Goal: Information Seeking & Learning: Find specific fact

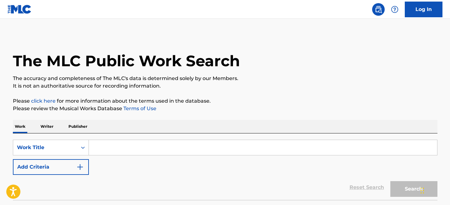
click at [159, 145] on input "Search Form" at bounding box center [263, 147] width 348 height 15
paste input "Nearer My [DEMOGRAPHIC_DATA] To Thee"
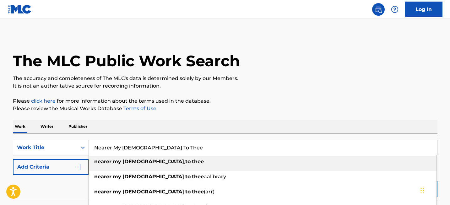
click at [328, 160] on div "nearer , my god , to thee" at bounding box center [263, 161] width 348 height 11
type input "nearer, my god, to thee"
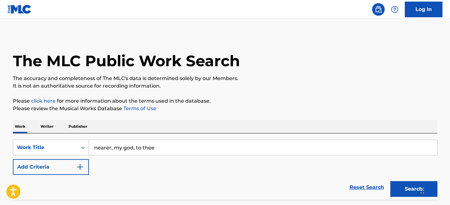
click at [404, 188] on button "Search" at bounding box center [413, 189] width 47 height 16
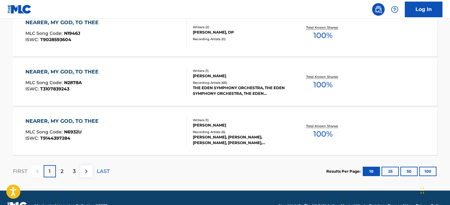
scroll to position [564, 0]
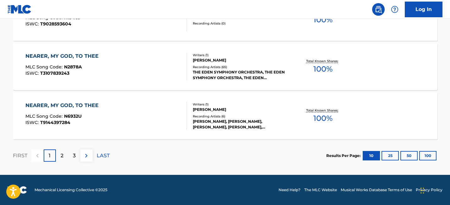
click at [428, 155] on button "100" at bounding box center [427, 155] width 17 height 9
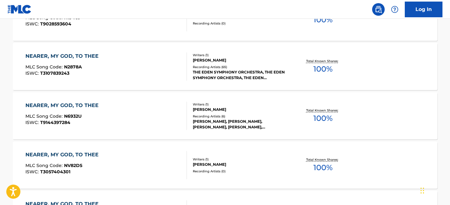
scroll to position [3482, 0]
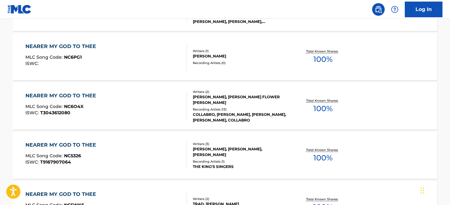
click at [85, 96] on div "NEARER MY GOD TO THEE" at bounding box center [62, 96] width 74 height 8
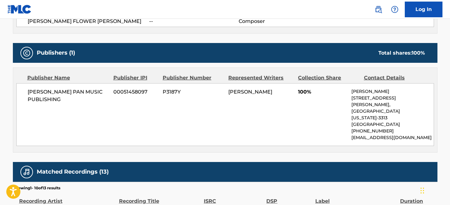
scroll to position [280, 0]
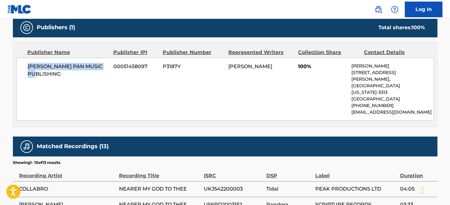
drag, startPoint x: 62, startPoint y: 72, endPoint x: 24, endPoint y: 66, distance: 38.5
click at [24, 66] on div "[PERSON_NAME] PAN MUSIC PUBLISHING 00051458097 P3187Y [PERSON_NAME] 100% [PERSO…" at bounding box center [225, 89] width 418 height 63
copy span "[PERSON_NAME] PAN MUSIC PUBLISHING"
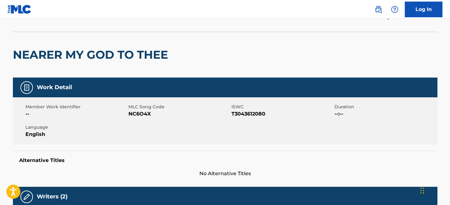
scroll to position [0, 0]
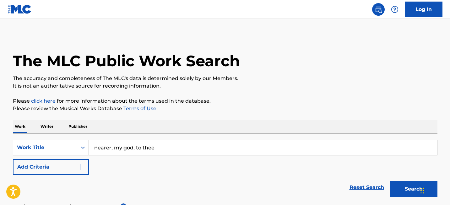
click at [135, 143] on input "nearer, my god, to thee" at bounding box center [263, 147] width 348 height 15
paste input "Bluebells Of Scotland"
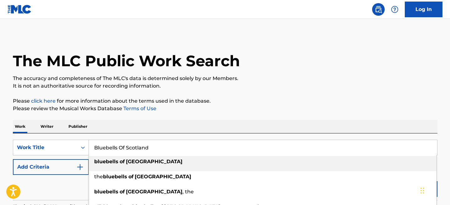
click at [317, 161] on div "bluebells of scotland" at bounding box center [263, 161] width 348 height 11
type input "bluebells of scotland"
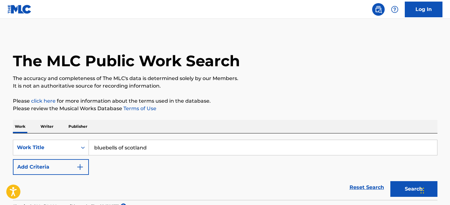
click at [406, 190] on button "Search" at bounding box center [413, 189] width 47 height 16
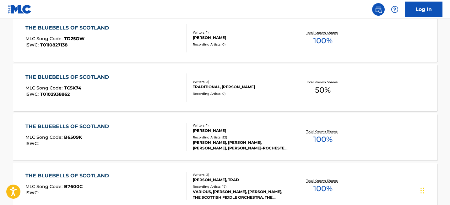
scroll to position [472, 0]
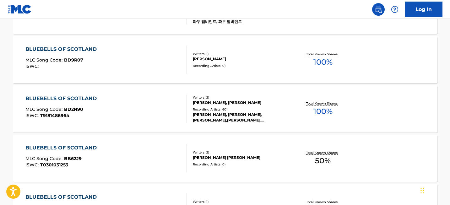
click at [77, 99] on div "BLUEBELLS OF SCOTLAND" at bounding box center [62, 99] width 74 height 8
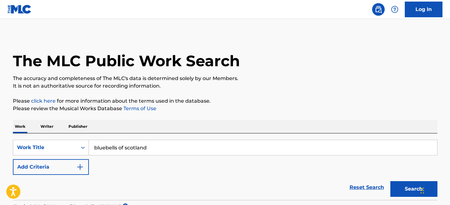
click at [156, 146] on input "bluebells of scotland" at bounding box center [263, 147] width 348 height 15
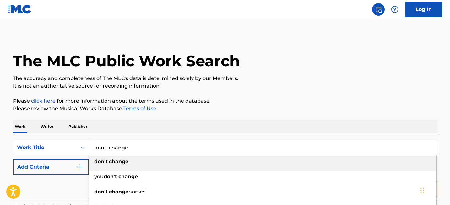
type input "don't change"
click at [114, 164] on strong "change" at bounding box center [118, 162] width 19 height 6
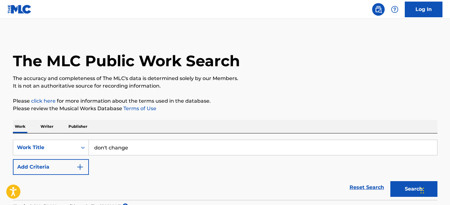
click at [395, 193] on button "Search" at bounding box center [413, 189] width 47 height 16
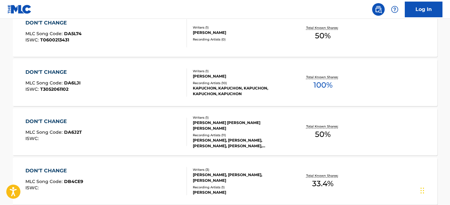
scroll to position [5000, 0]
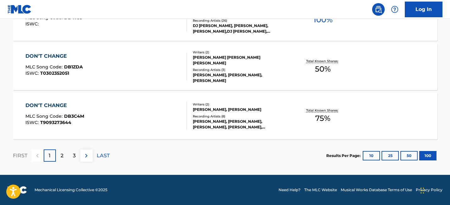
click at [60, 159] on div "2" at bounding box center [62, 155] width 12 height 12
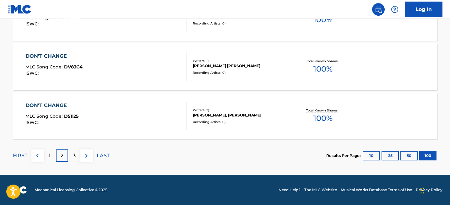
scroll to position [342, 0]
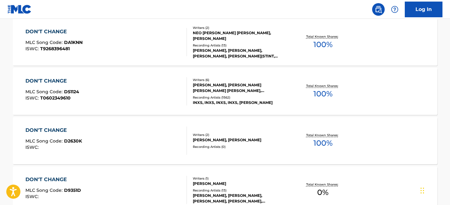
click at [62, 82] on div "DON'T CHANGE" at bounding box center [52, 81] width 54 height 8
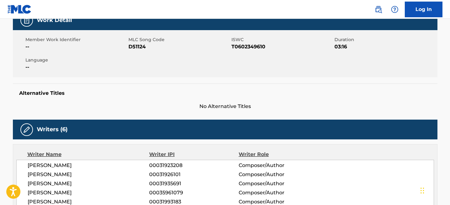
scroll to position [103, 0]
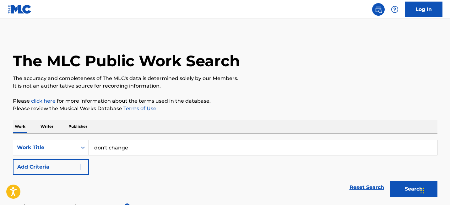
click at [160, 141] on input "don't change" at bounding box center [263, 147] width 348 height 15
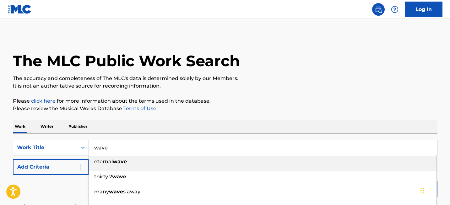
type input "wave"
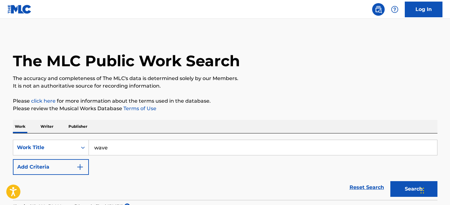
click at [288, 106] on p "Please review the Musical Works Database Terms of Use" at bounding box center [225, 109] width 425 height 8
click at [415, 195] on button "Search" at bounding box center [413, 189] width 47 height 16
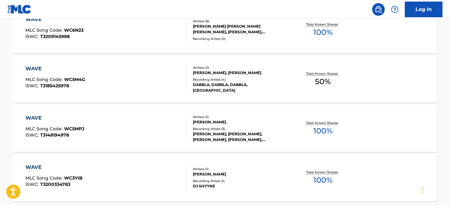
scroll to position [5000, 0]
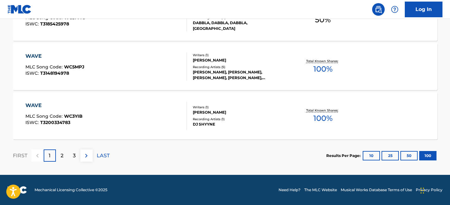
click at [65, 154] on div "2" at bounding box center [62, 155] width 12 height 12
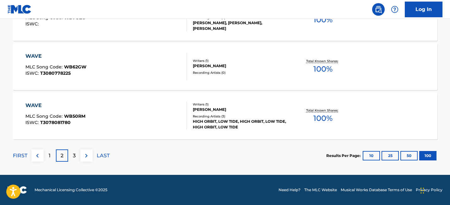
click at [72, 153] on div "3" at bounding box center [74, 155] width 12 height 12
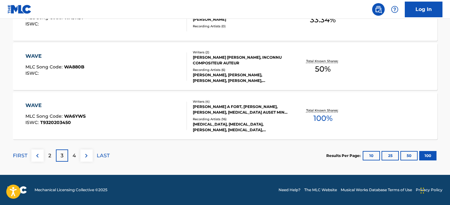
click at [75, 156] on p "4" at bounding box center [74, 156] width 3 height 8
